Goal: Communication & Community: Answer question/provide support

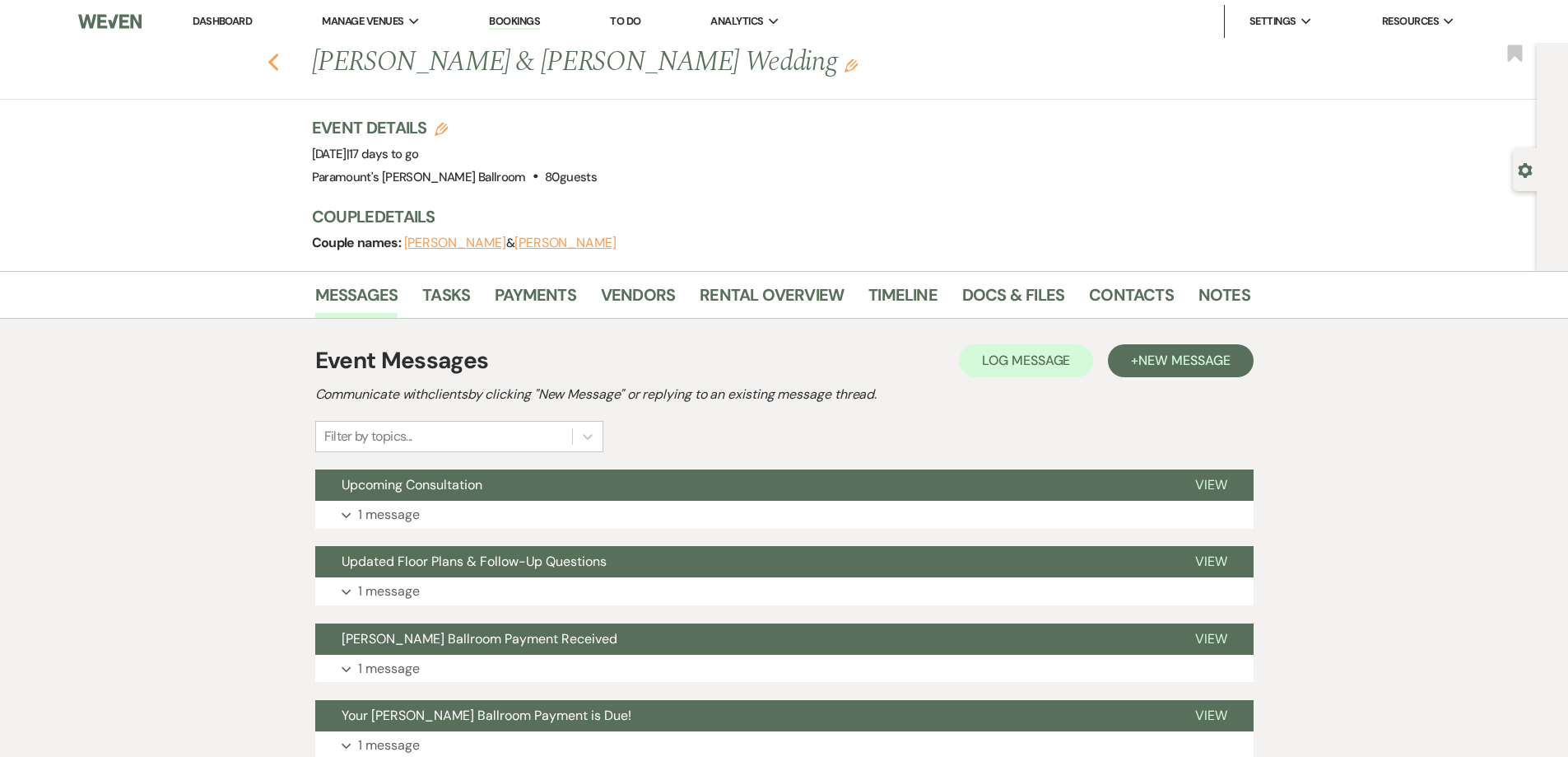
click at [278, 57] on use "button" at bounding box center [273, 63] width 11 height 18
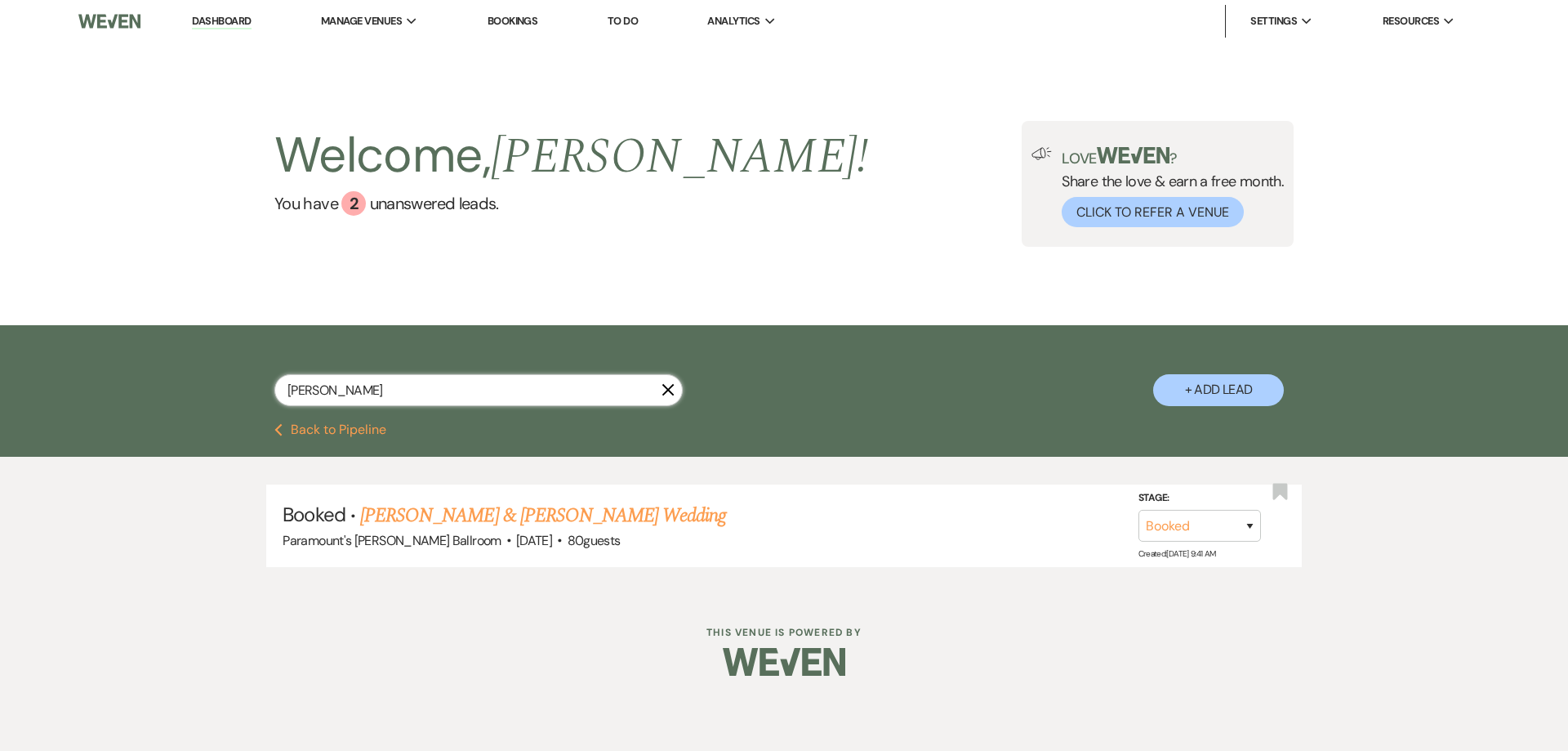
drag, startPoint x: 280, startPoint y: 390, endPoint x: 242, endPoint y: 392, distance: 38.1
click at [242, 392] on div "[PERSON_NAME] X + Add Lead" at bounding box center [783, 376] width 1176 height 86
type input "eygen"
click at [469, 518] on link "[PERSON_NAME] & [PERSON_NAME] Wedding" at bounding box center [543, 516] width 366 height 30
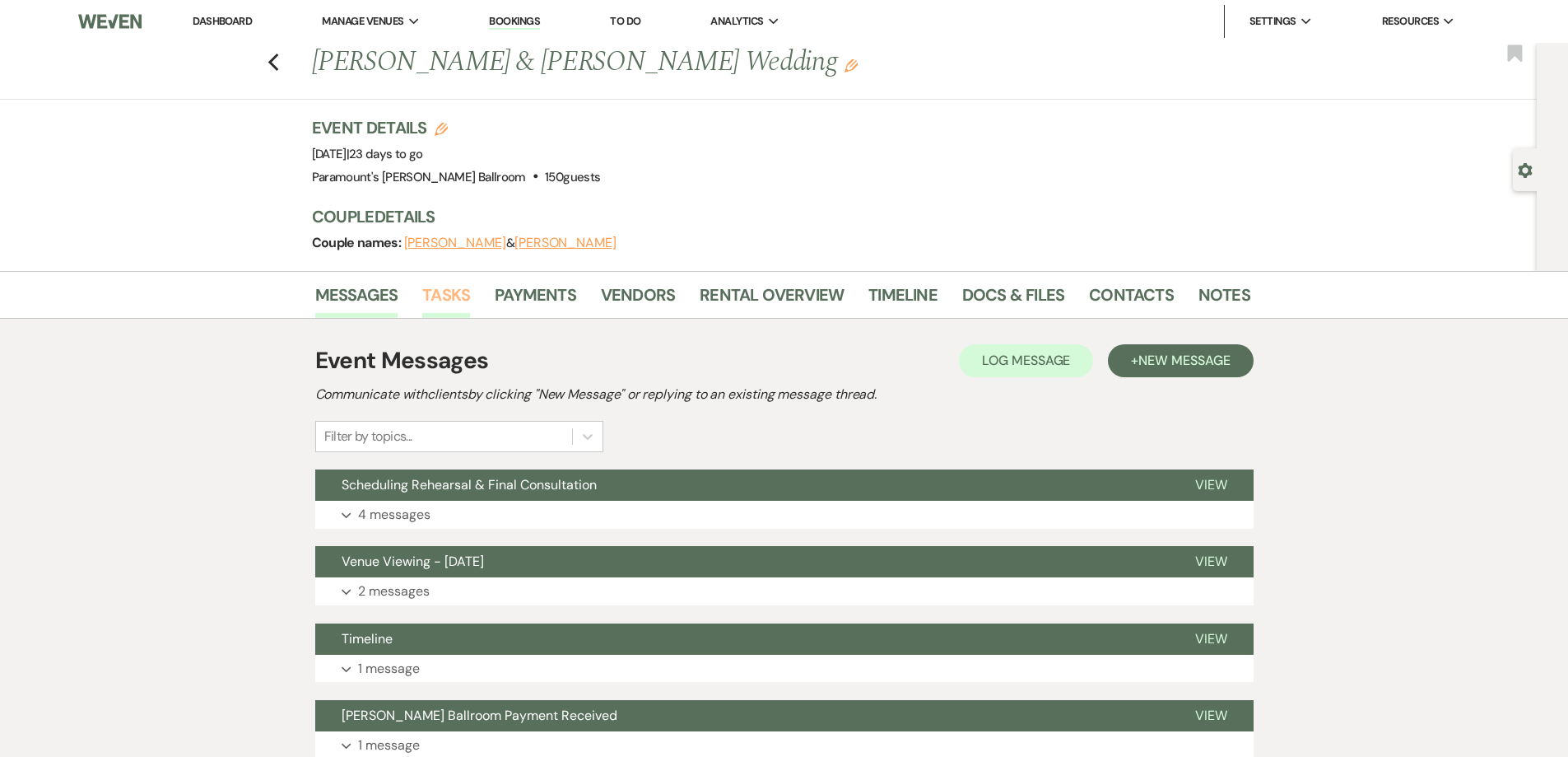
click at [458, 307] on link "Tasks" at bounding box center [446, 300] width 48 height 36
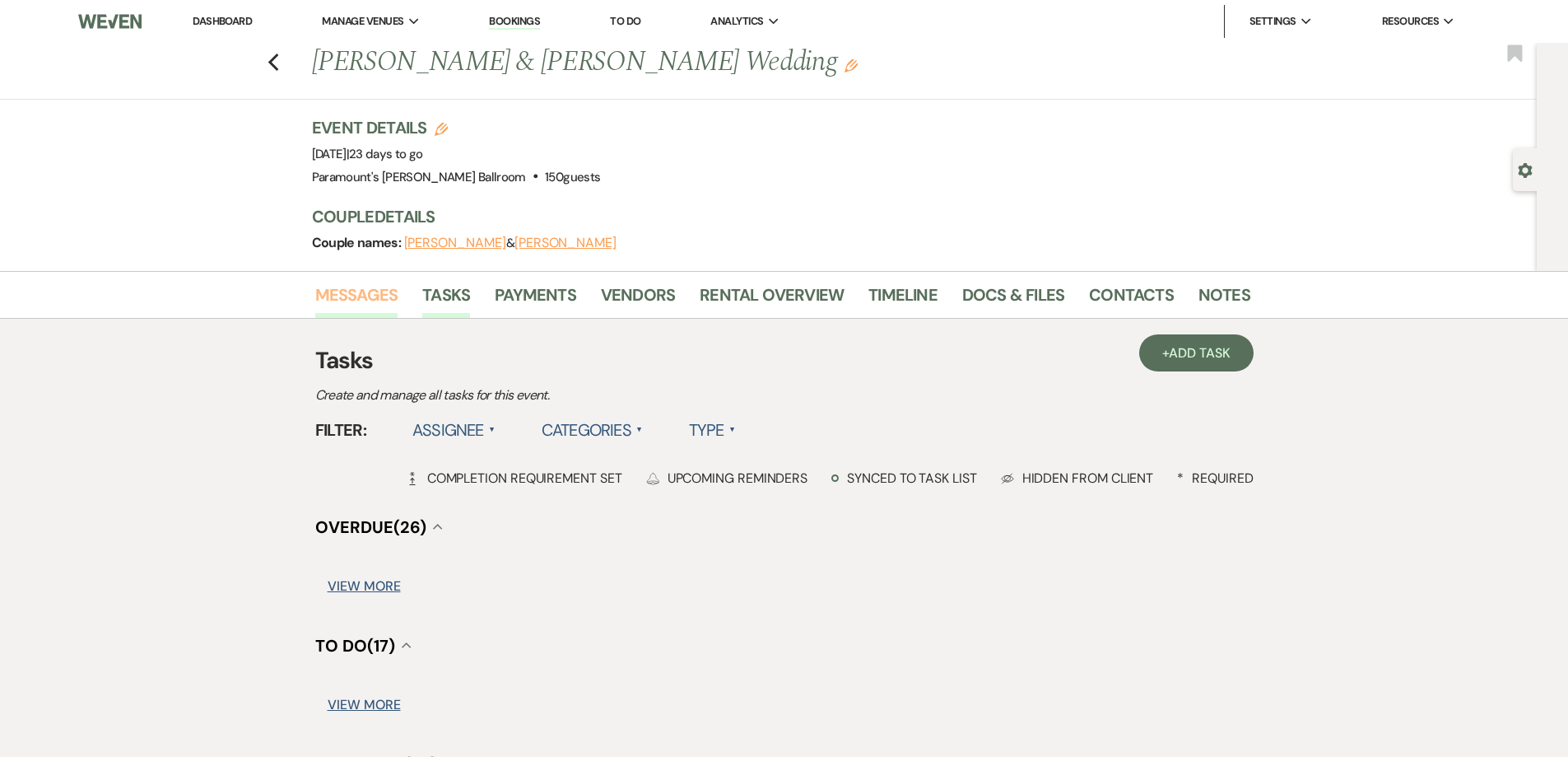
click at [375, 298] on link "Messages" at bounding box center [357, 300] width 84 height 36
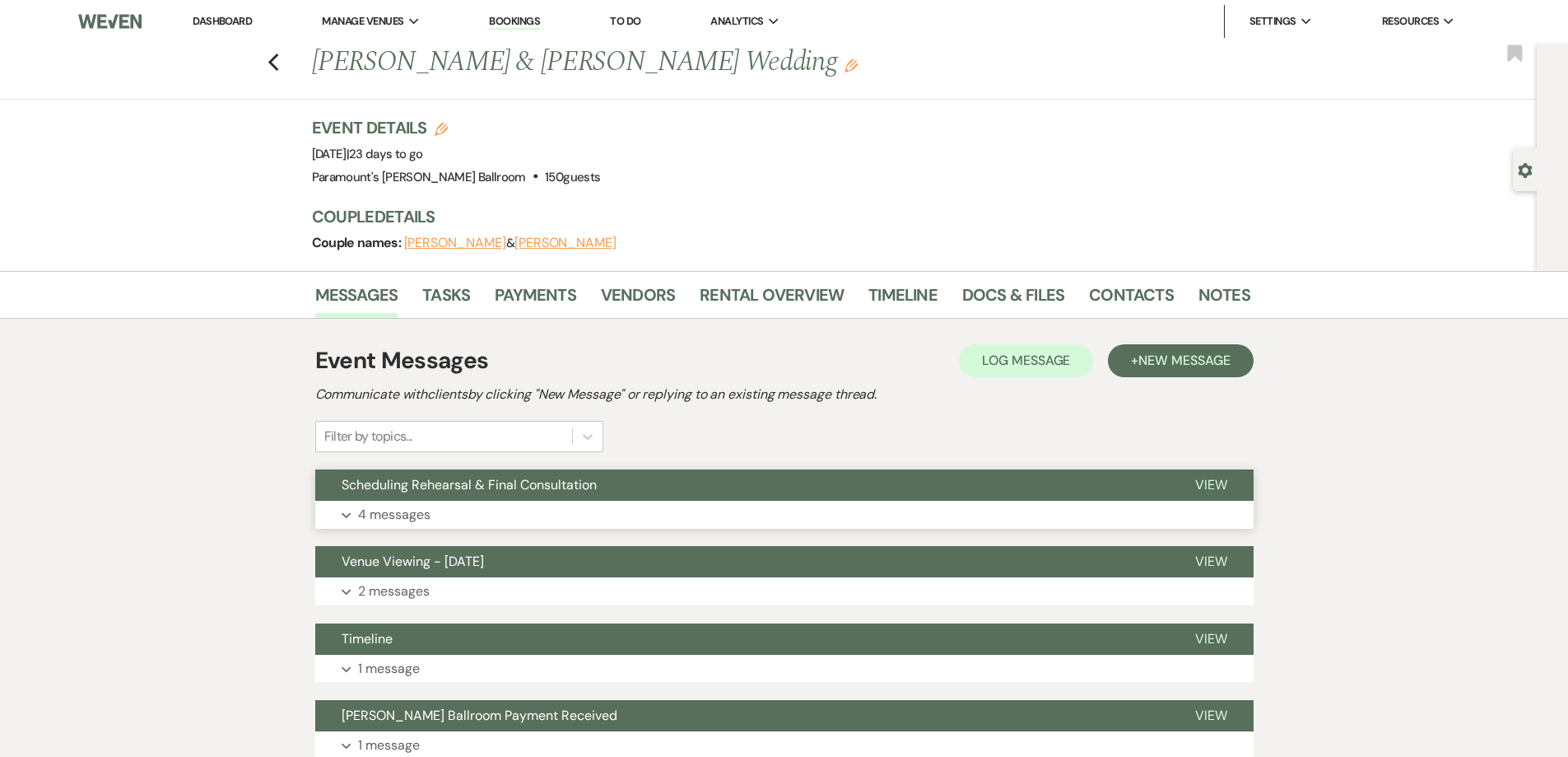
click at [500, 484] on span "Scheduling Rehearsal & Final Consultation" at bounding box center [469, 484] width 255 height 17
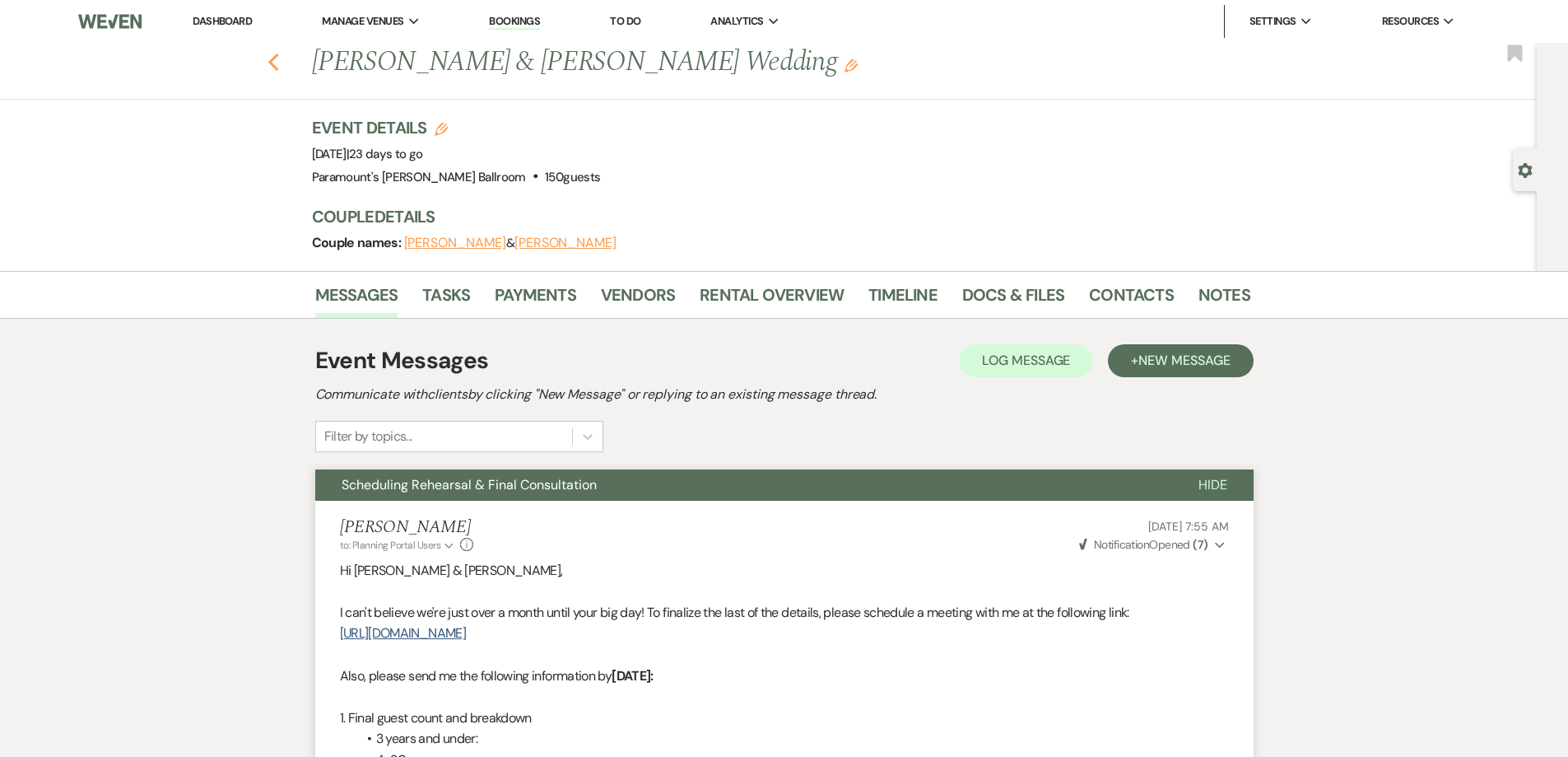
click at [275, 60] on icon "Previous" at bounding box center [274, 63] width 13 height 20
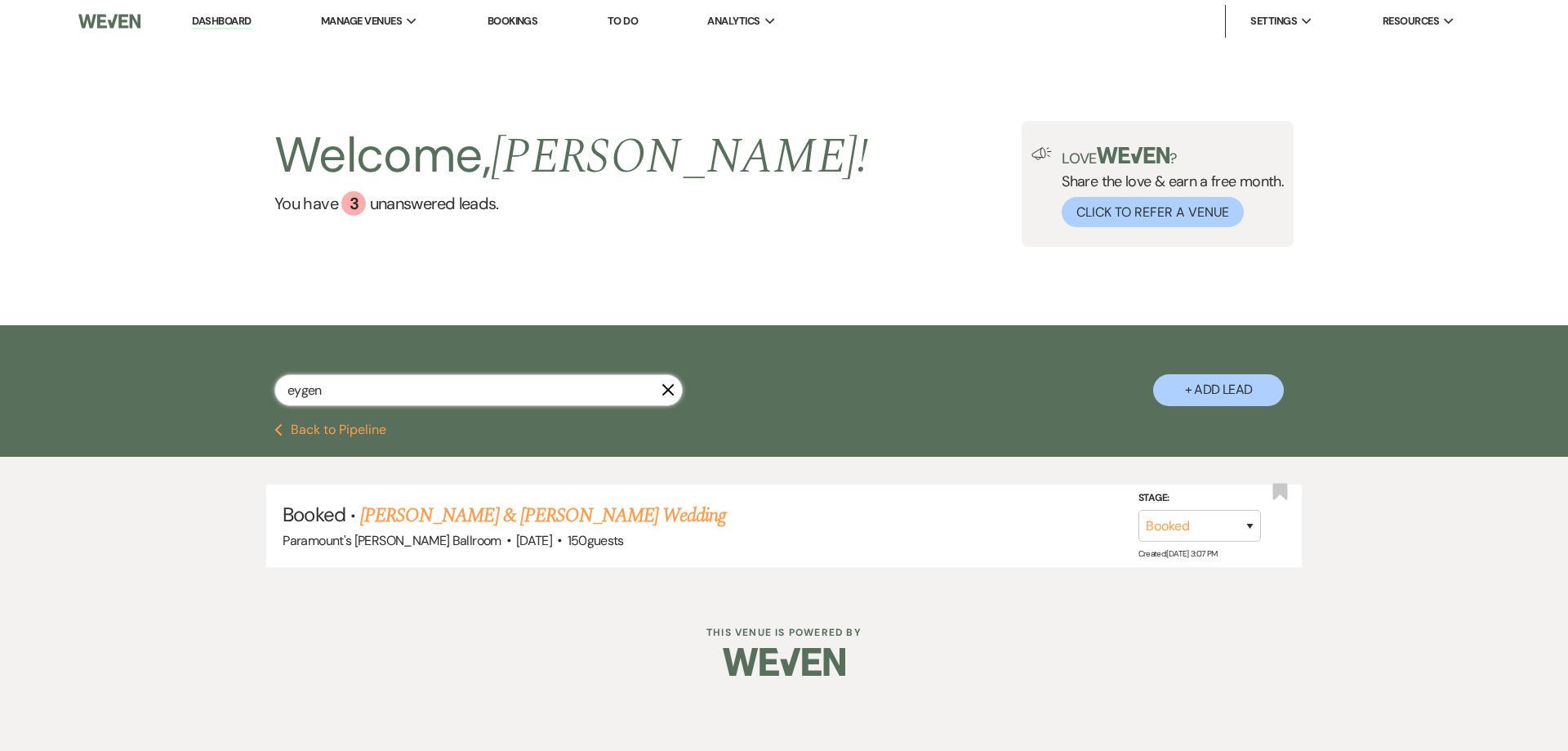
drag, startPoint x: 357, startPoint y: 395, endPoint x: 266, endPoint y: 399, distance: 91.1
click at [270, 399] on div "eygen X + Add Lead" at bounding box center [783, 376] width 1176 height 86
type input "[PERSON_NAME]"
click at [556, 511] on link "[PERSON_NAME] & [PERSON_NAME] Wedding" at bounding box center [543, 516] width 366 height 30
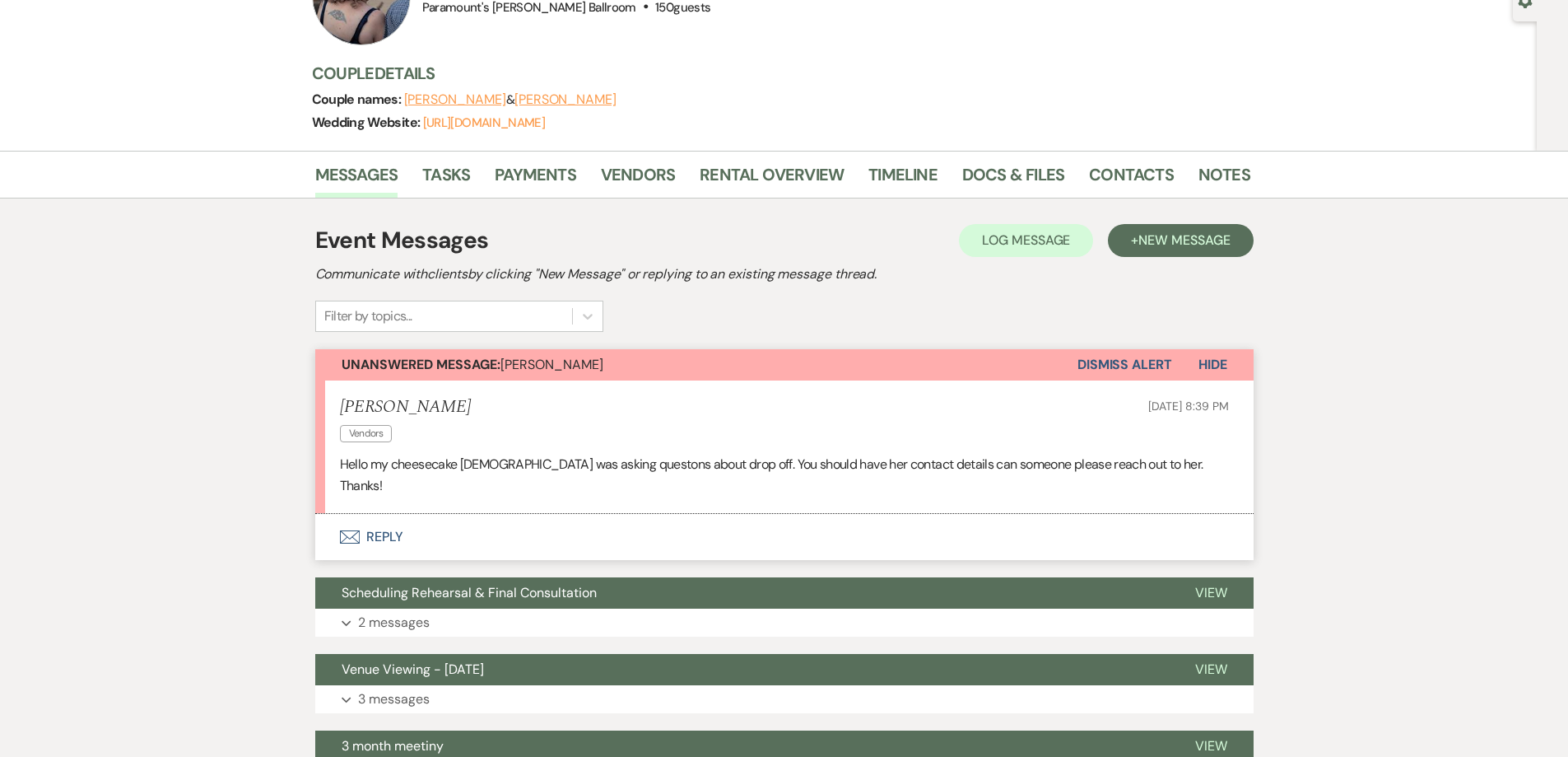
scroll to position [164, 0]
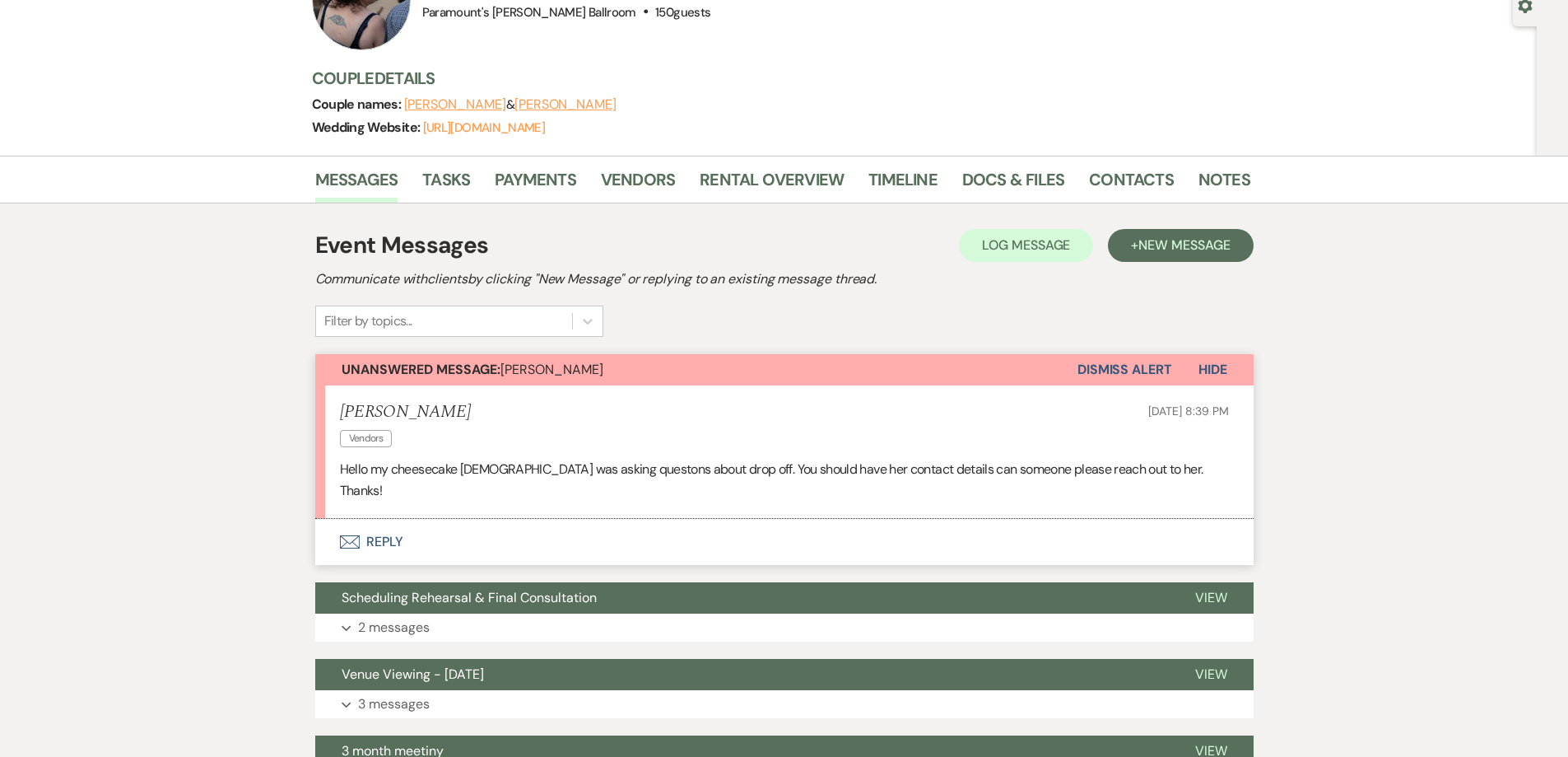
click at [359, 535] on use "button" at bounding box center [349, 542] width 20 height 13
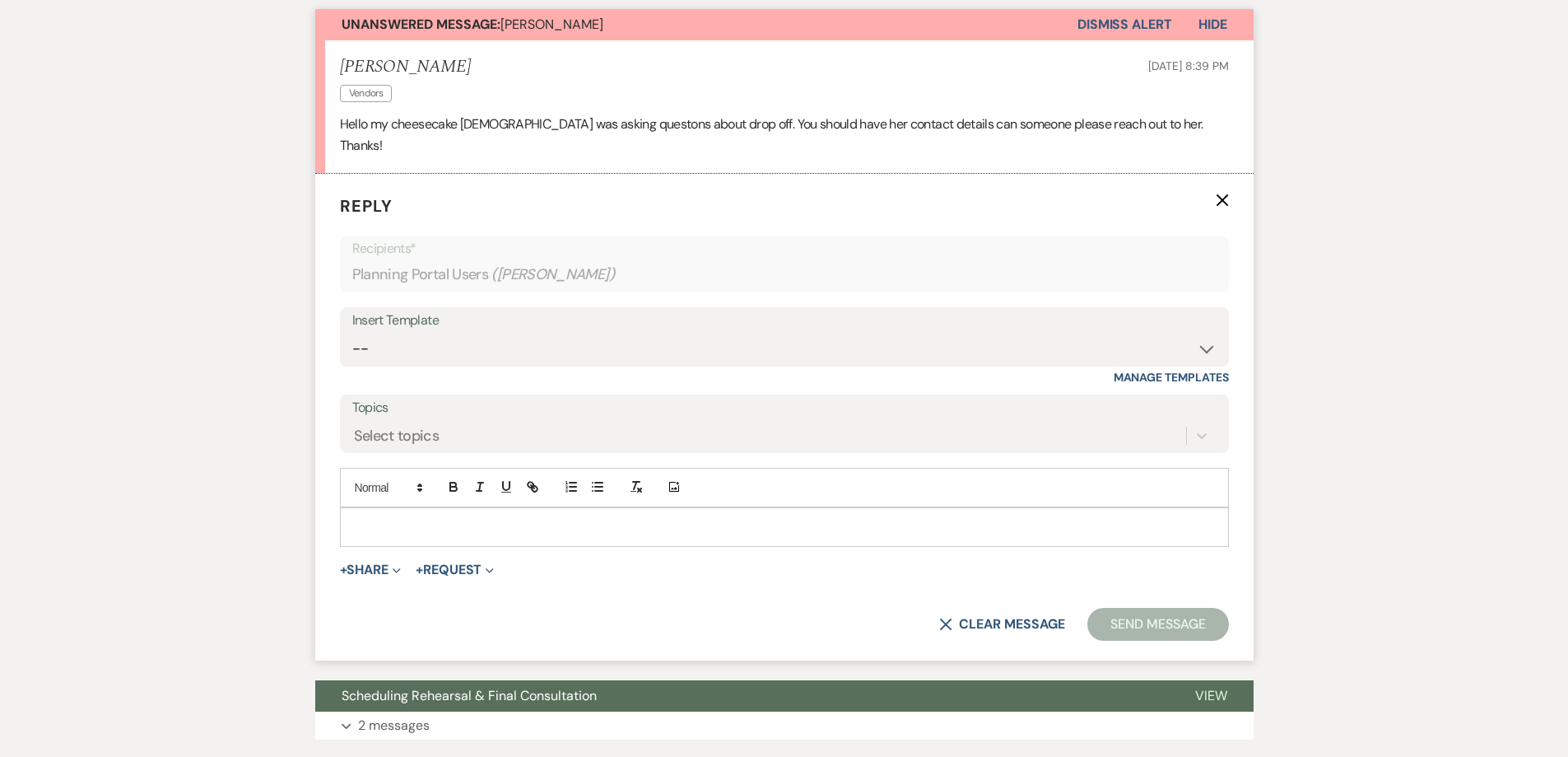
scroll to position [528, 0]
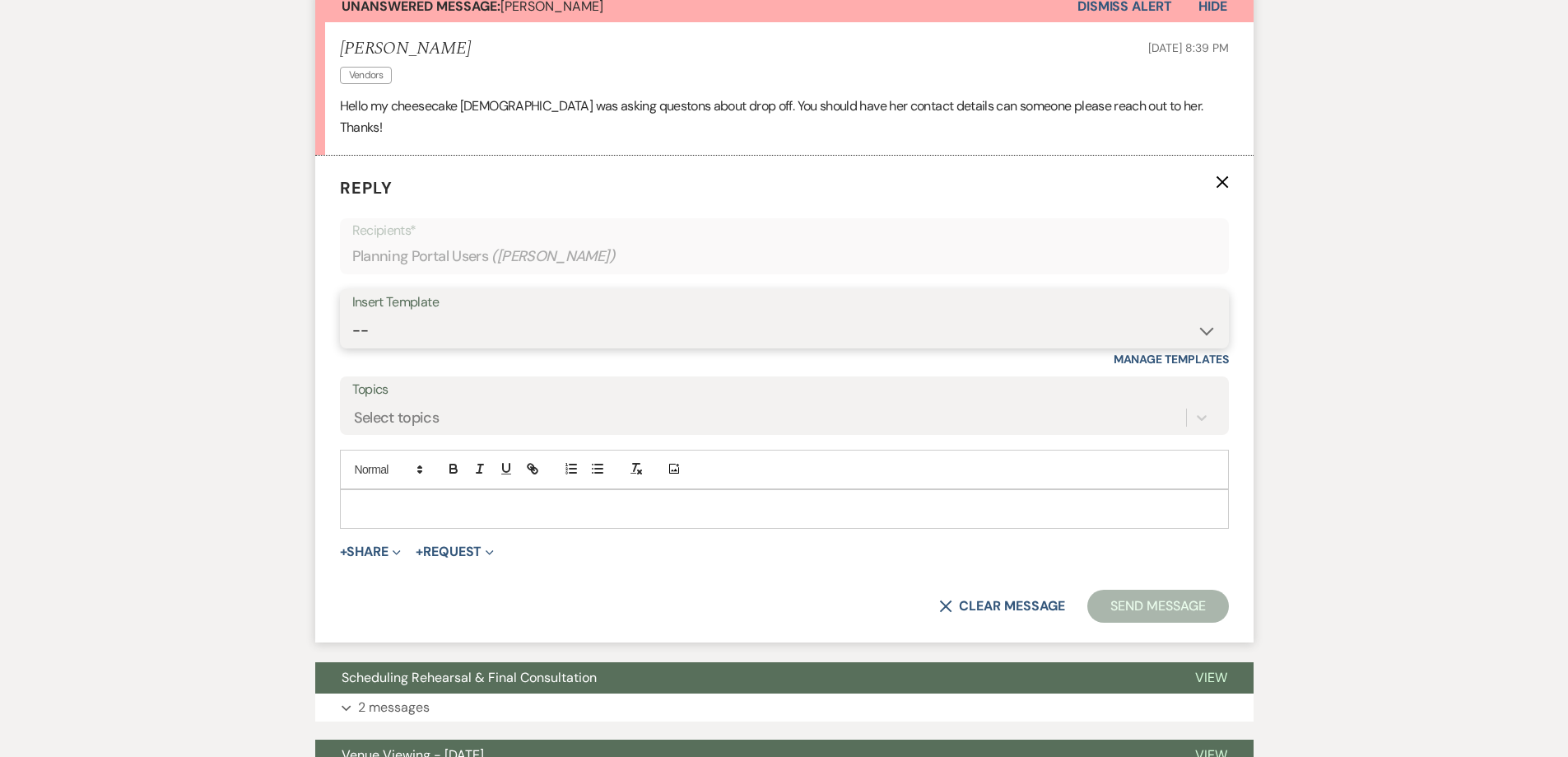
click at [434, 314] on select "-- Weven Planning Portal Introduction (Booked Events) 6 Month Consultation 9 Mo…" at bounding box center [785, 330] width 865 height 32
select select "4089"
click at [352, 314] on select "-- Weven Planning Portal Introduction (Booked Events) 6 Month Consultation 9 Mo…" at bounding box center [785, 330] width 865 height 32
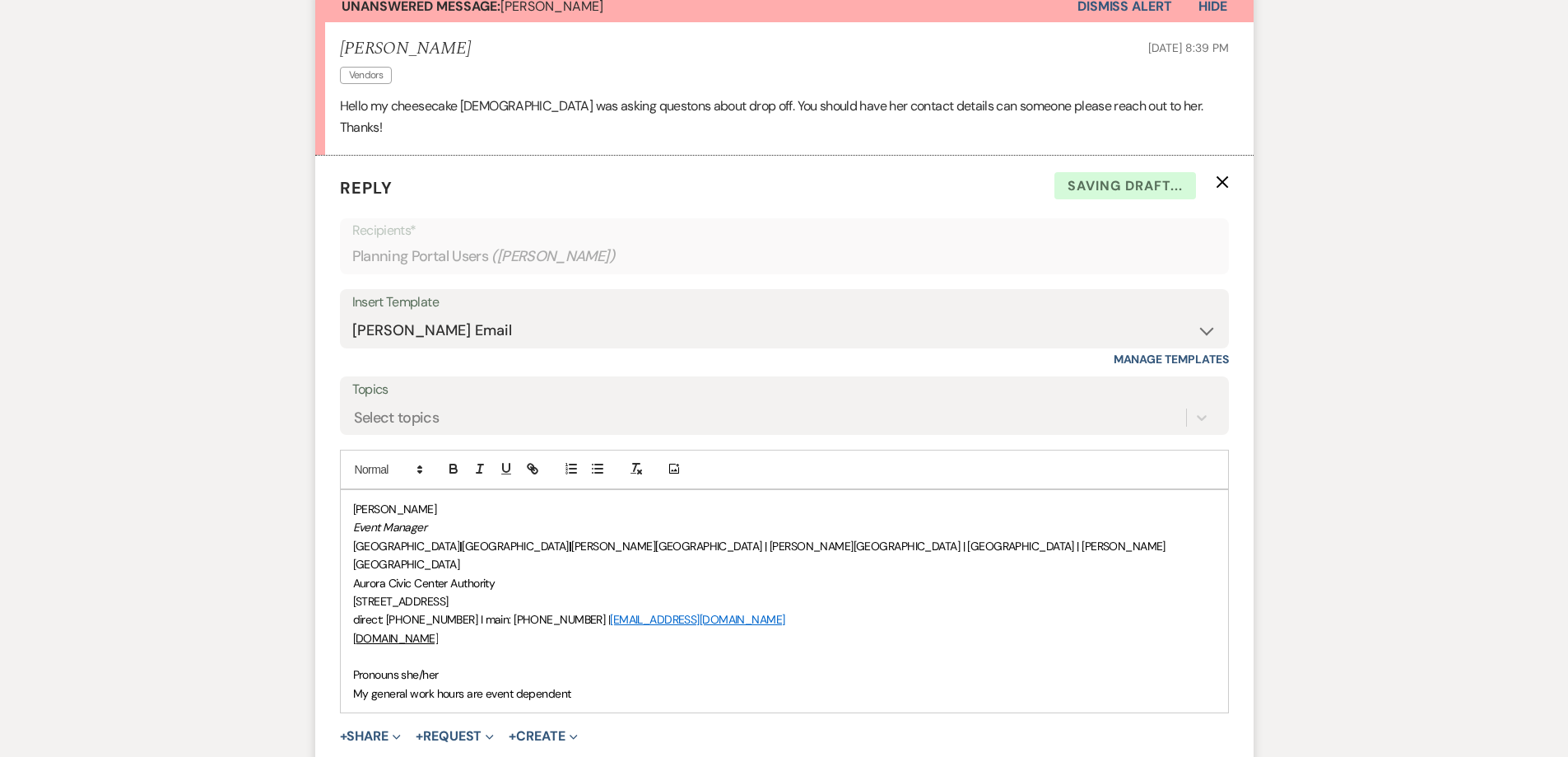
click at [348, 628] on div "[PERSON_NAME] Event Manager [GEOGRAPHIC_DATA] | [GEOGRAPHIC_DATA] | [PERSON_NAM…" at bounding box center [784, 601] width 888 height 223
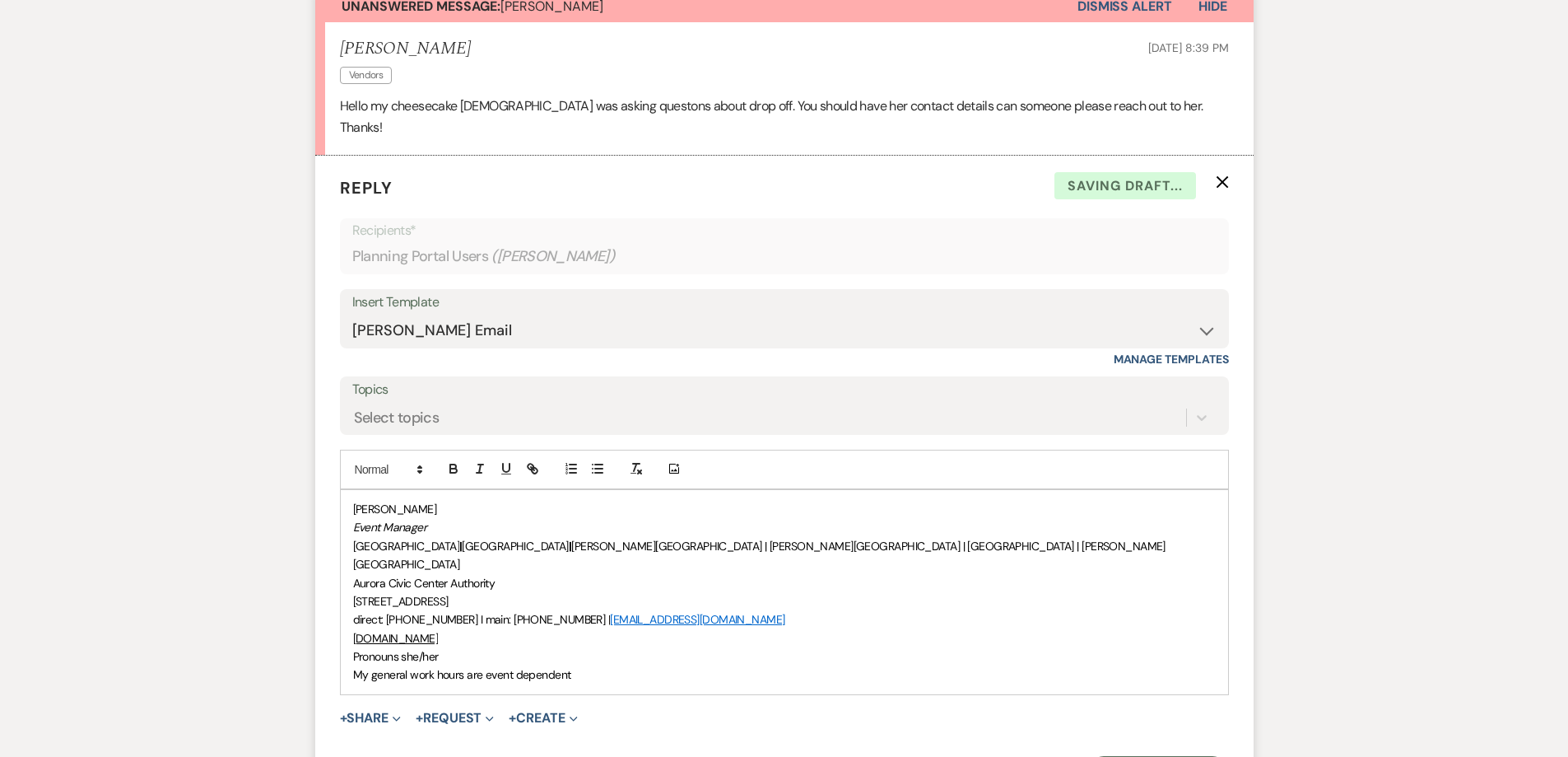
click at [350, 490] on div "[PERSON_NAME] Event Manager [GEOGRAPHIC_DATA] | [GEOGRAPHIC_DATA] | [PERSON_NAM…" at bounding box center [784, 592] width 888 height 204
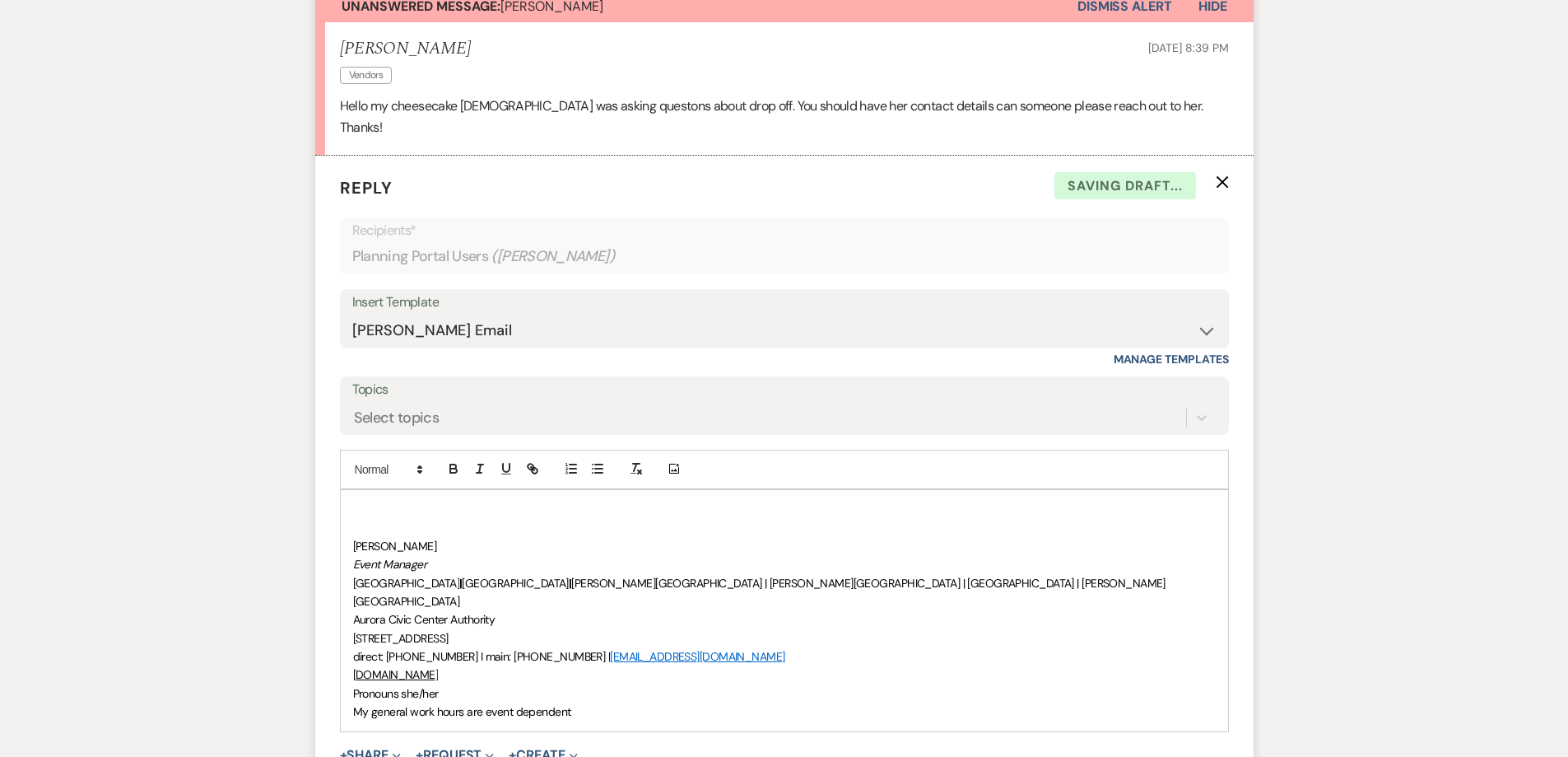
click at [359, 500] on p at bounding box center [785, 509] width 863 height 18
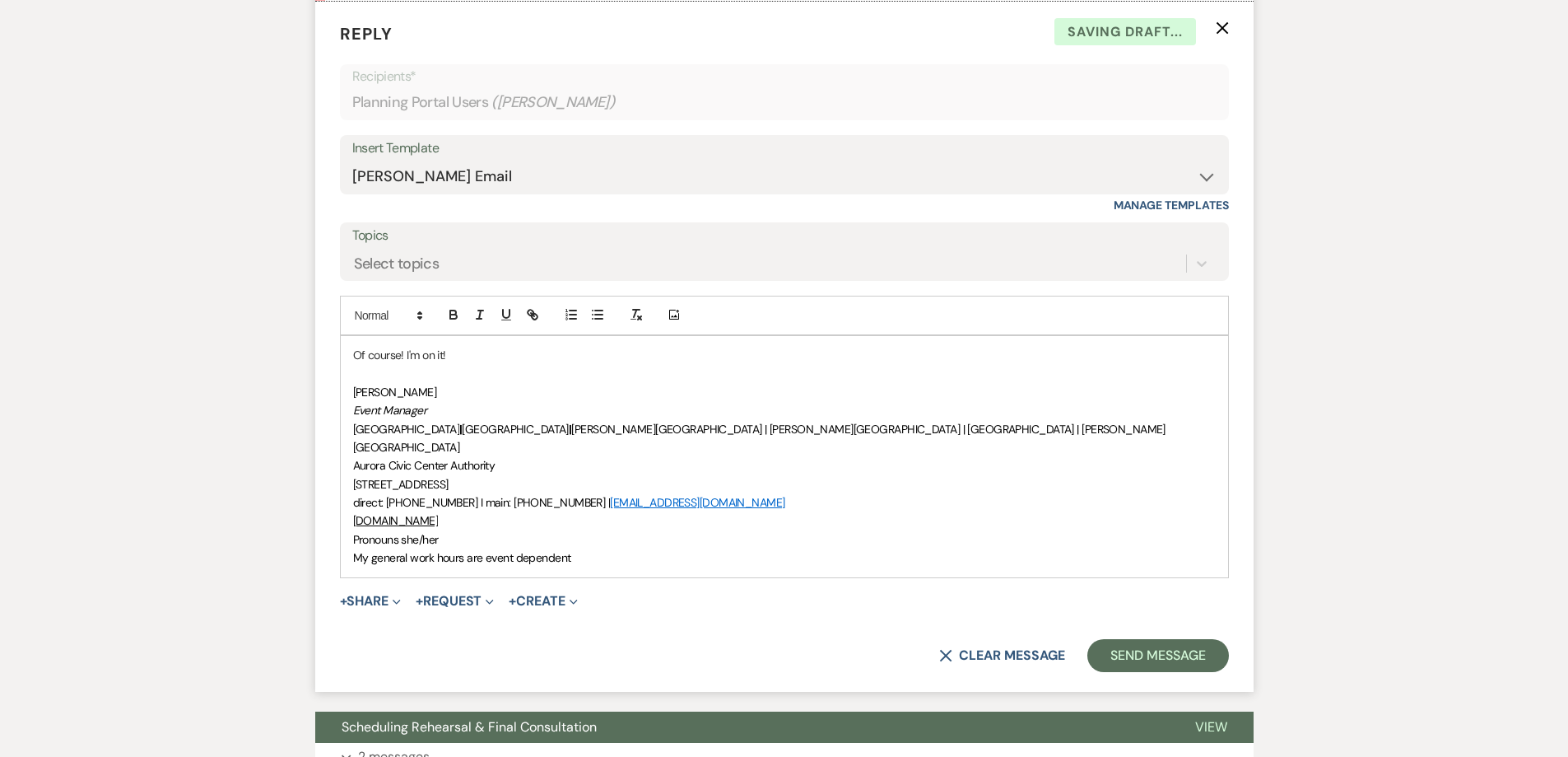
scroll to position [692, 0]
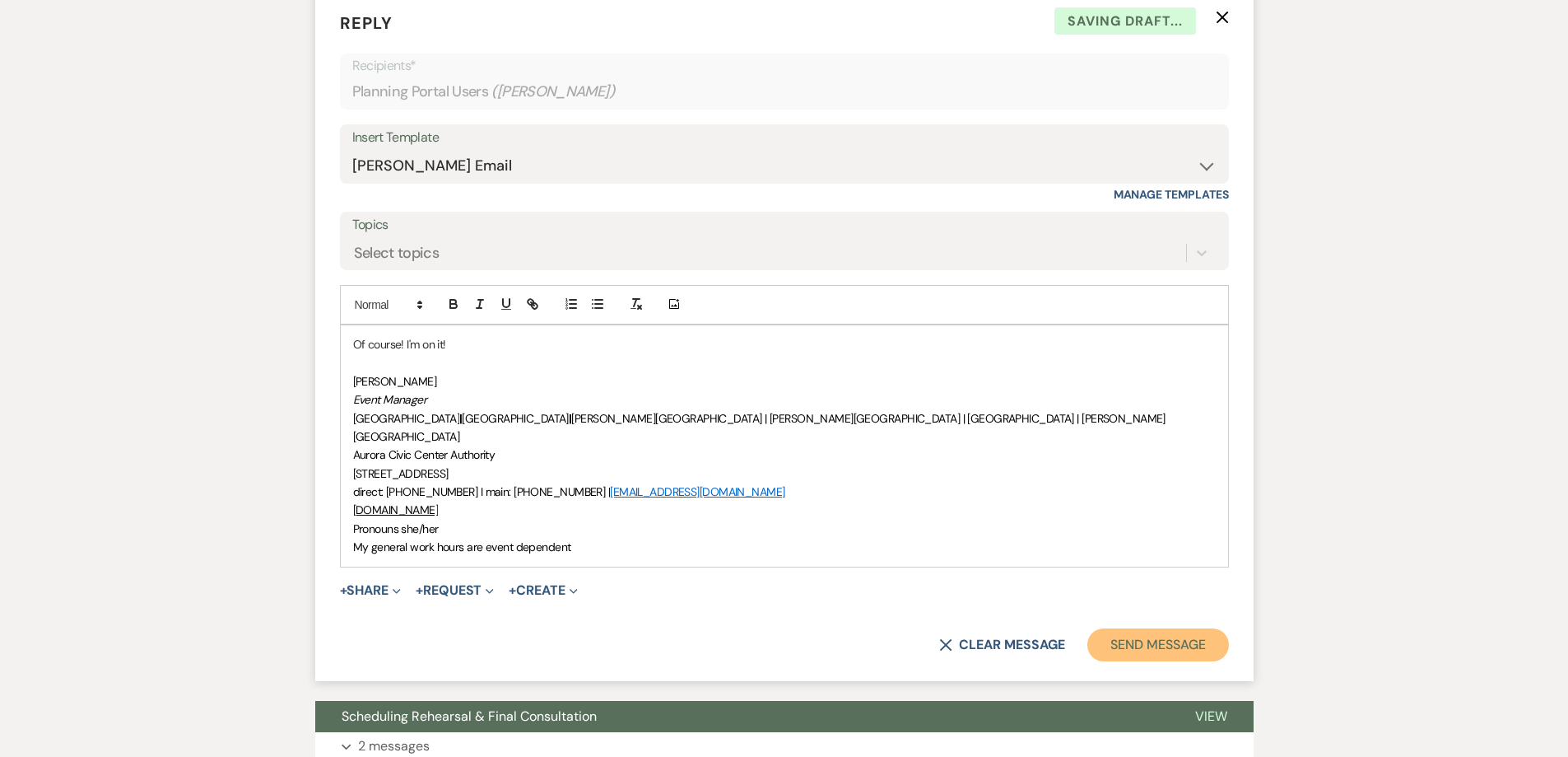
click at [1158, 628] on button "Send Message" at bounding box center [1157, 644] width 141 height 33
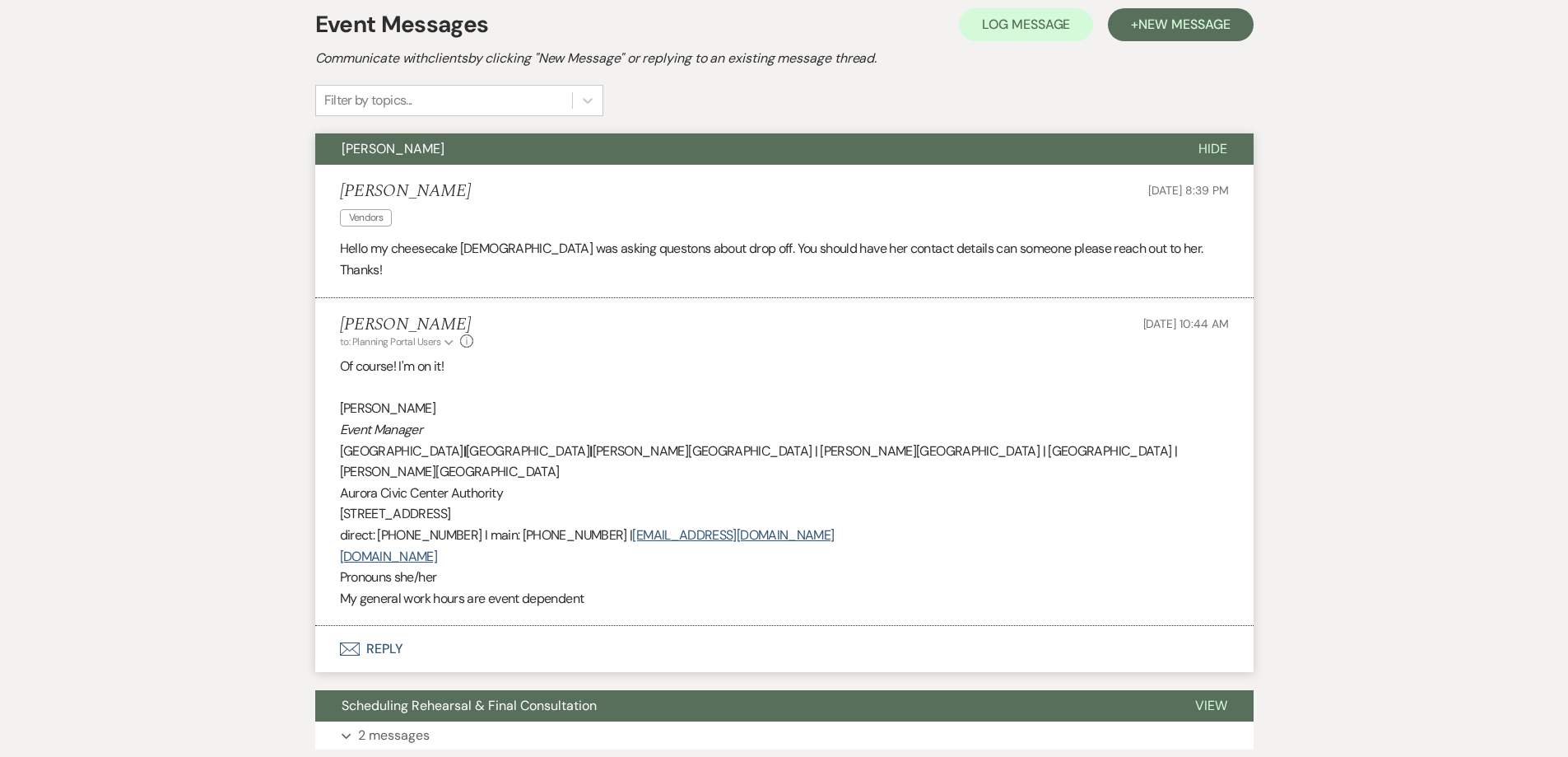
scroll to position [375, 0]
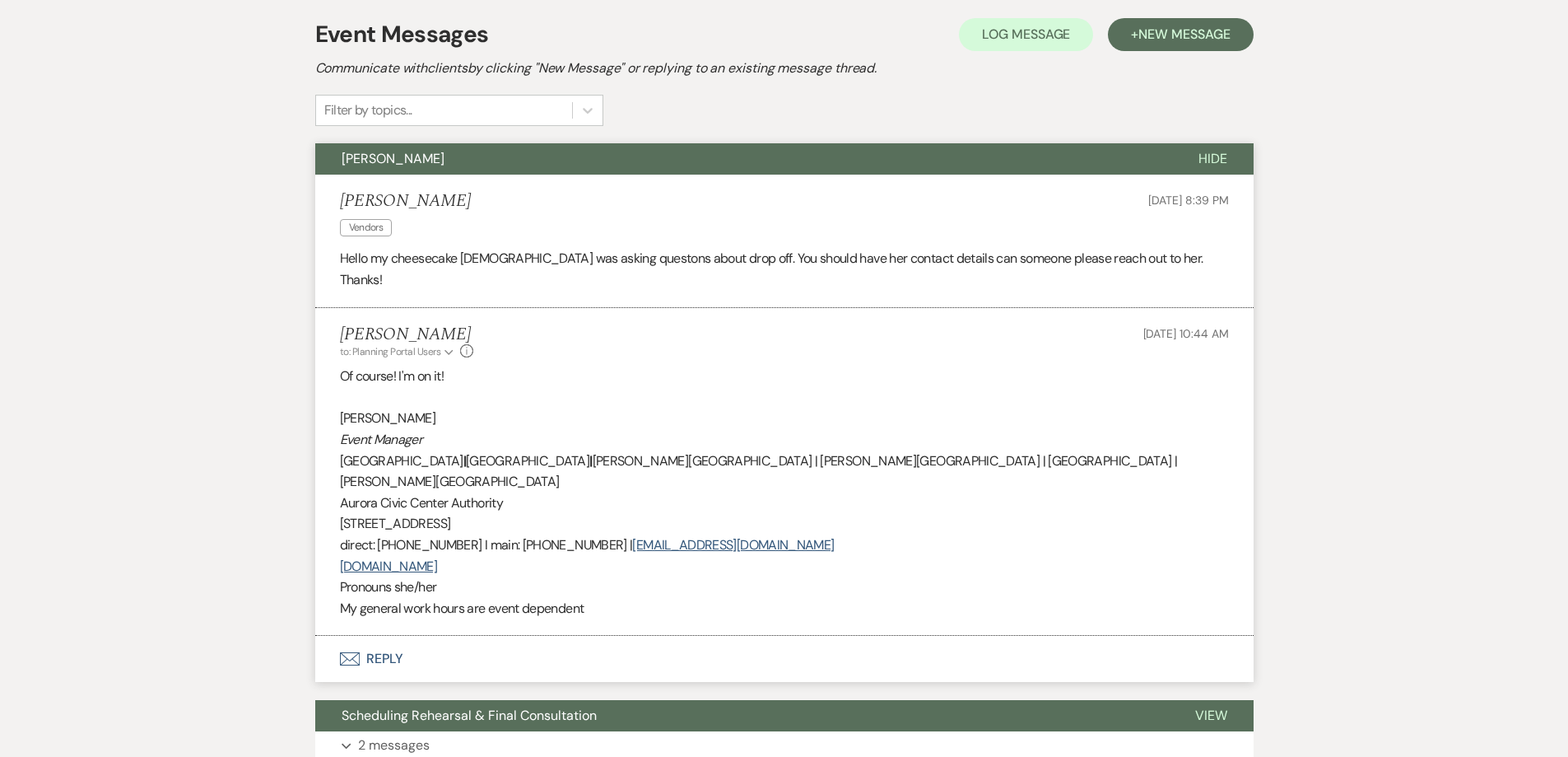
click at [628, 161] on button "[PERSON_NAME]" at bounding box center [743, 159] width 857 height 31
